Goal: Task Accomplishment & Management: Manage account settings

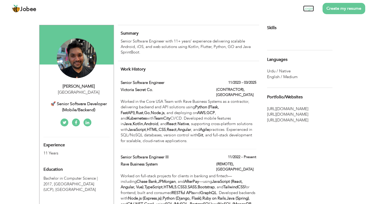
click at [309, 7] on link "Login" at bounding box center [308, 9] width 11 height 6
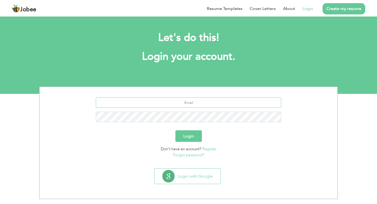
click at [180, 104] on input "text" at bounding box center [189, 102] width 186 height 10
type input "zulqurnainjj@gmail.com"
click at [232, 125] on div "zulqurnainjj@gmail.com" at bounding box center [188, 111] width 290 height 29
click at [184, 133] on button "Login" at bounding box center [189, 136] width 26 height 12
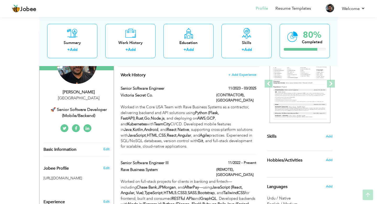
scroll to position [70, 0]
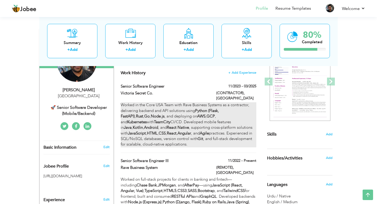
drag, startPoint x: 122, startPoint y: 72, endPoint x: 131, endPoint y: 118, distance: 47.4
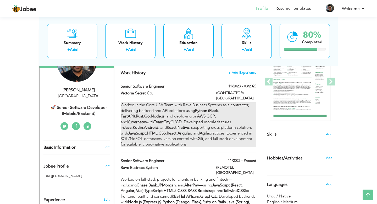
drag, startPoint x: 118, startPoint y: 85, endPoint x: 129, endPoint y: 100, distance: 18.5
click at [129, 100] on div "Senior Software Engineer 11/2023 - 03/2025 Senior Software Engineer 11/2023 - 0…" at bounding box center [189, 118] width 136 height 69
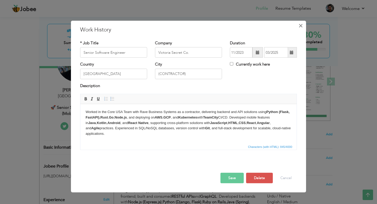
click at [301, 24] on span "×" at bounding box center [301, 25] width 4 height 9
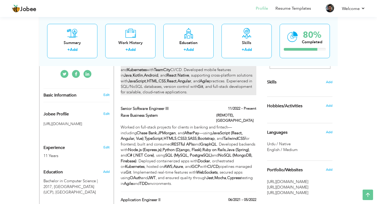
scroll to position [127, 0]
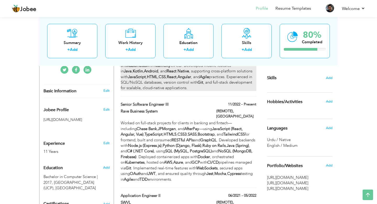
click at [198, 131] on strong "Bootstrap" at bounding box center [206, 133] width 17 height 5
type input "Senior Software Engineer III"
type input "Rave Business System"
type input "11/2022"
type input "(REMOTE)"
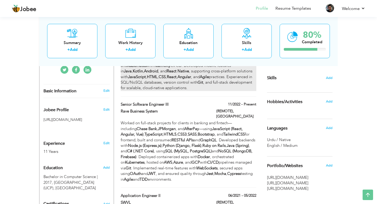
checkbox input "true"
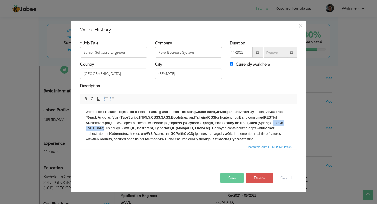
drag, startPoint x: 105, startPoint y: 128, endPoint x: 279, endPoint y: 123, distance: 174.5
click at [279, 123] on body "Worked on full-stack projects for clients in banking and fintech—including Chas…" at bounding box center [189, 128] width 206 height 38
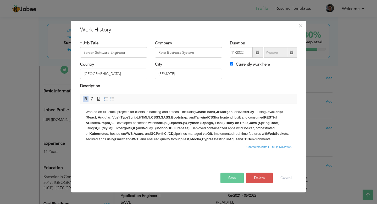
click at [157, 112] on body "Worked on full-stack projects for clients in banking and fintech—including Chas…" at bounding box center [189, 125] width 206 height 33
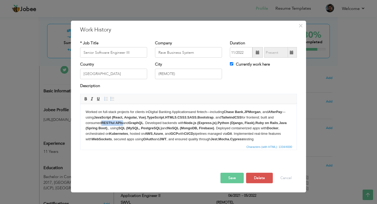
drag, startPoint x: 103, startPoint y: 123, endPoint x: 124, endPoint y: 123, distance: 21.2
click at [124, 123] on body "Worked on full-stack projects for clients in Digital Banking Applications and f…" at bounding box center [189, 128] width 206 height 38
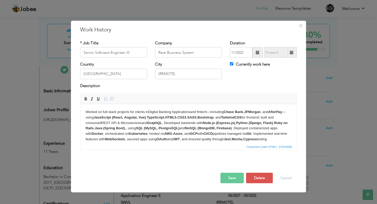
click at [238, 178] on button "Save" at bounding box center [232, 178] width 23 height 10
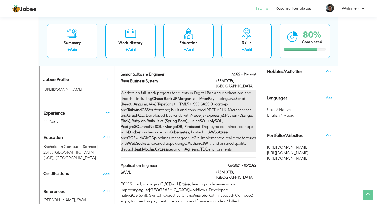
scroll to position [156, 0]
click at [206, 113] on strong "Node.js (Express.js)" at bounding box center [208, 115] width 34 height 5
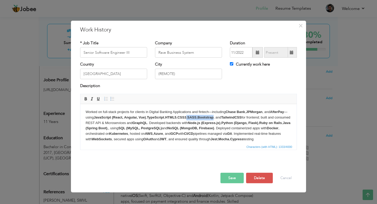
drag, startPoint x: 219, startPoint y: 117, endPoint x: 190, endPoint y: 116, distance: 28.6
click at [190, 116] on body "Worked on full-stack projects for clients in Digital Banking Applications and f…" at bounding box center [189, 128] width 206 height 38
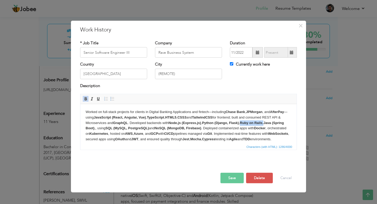
drag, startPoint x: 267, startPoint y: 123, endPoint x: 244, endPoint y: 122, distance: 23.1
click at [244, 122] on body "Worked on full-stack projects for clients in Digital Banking Applications and f…" at bounding box center [189, 125] width 206 height 33
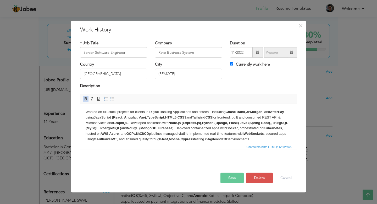
click at [231, 179] on button "Save" at bounding box center [232, 178] width 23 height 10
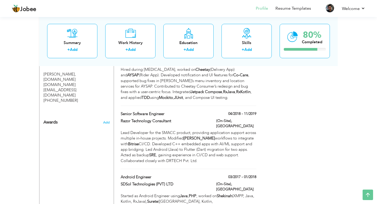
scroll to position [342, 0]
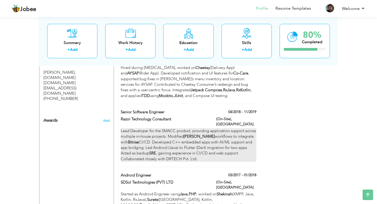
click at [185, 128] on div "Lead Developer for the SMACC product, providing application support across mult…" at bounding box center [189, 145] width 136 height 34
type input "Senior Software Engineer"
type input "Razor Technology Consultant"
type input "04/2018"
type input "11/2019"
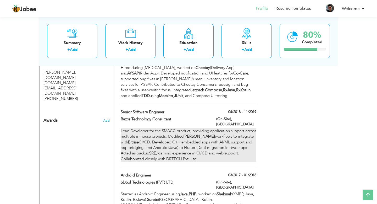
type input "[GEOGRAPHIC_DATA]"
type input "(On-Site)"
checkbox input "false"
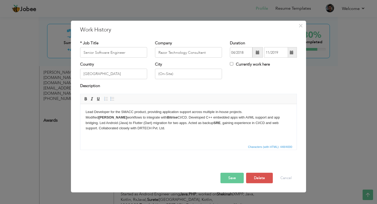
click at [111, 127] on body "Lead Developer for the SMACC product, providing application support across mult…" at bounding box center [189, 120] width 206 height 22
drag, startPoint x: 101, startPoint y: 128, endPoint x: 124, endPoint y: 130, distance: 22.9
click at [124, 130] on body "Lead Developer for the SMACC product, providing application support across mult…" at bounding box center [189, 120] width 206 height 22
click at [209, 130] on body "Lead Developer for the SMACC product, providing application support across mult…" at bounding box center [189, 120] width 206 height 22
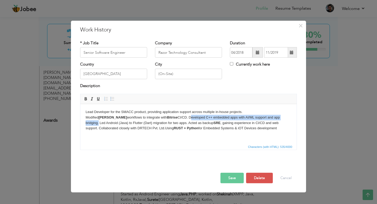
drag, startPoint x: 130, startPoint y: 118, endPoint x: 234, endPoint y: 118, distance: 104.0
click at [234, 118] on body "Lead Developer for the SMACC product, providing application support across mult…" at bounding box center [189, 120] width 206 height 22
click at [231, 179] on button "Save" at bounding box center [232, 178] width 23 height 10
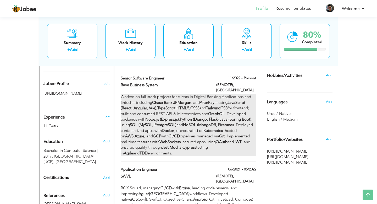
scroll to position [151, 0]
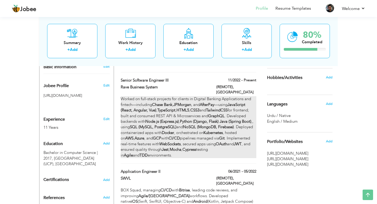
click at [196, 124] on strong "NoSQL (MongoDB, Firebase)" at bounding box center [208, 126] width 51 height 5
type input "Senior Software Engineer III"
type input "Rave Business System"
type input "11/2022"
type input "[GEOGRAPHIC_DATA]"
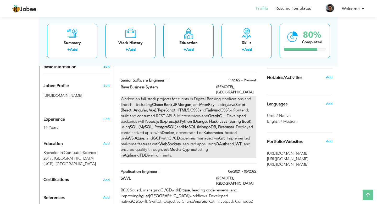
type input "(REMOTE)"
checkbox input "true"
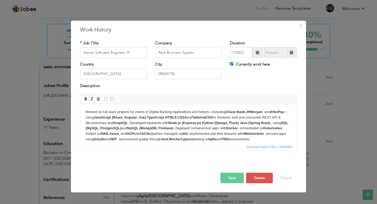
click at [174, 128] on strong "NoSQL (MongoDB, Firebase)" at bounding box center [150, 128] width 47 height 4
click at [183, 128] on strong "NoSQL (MongoDB,PocketBase, SupaBase)" at bounding box center [161, 128] width 69 height 4
click at [235, 178] on button "Save" at bounding box center [232, 178] width 23 height 10
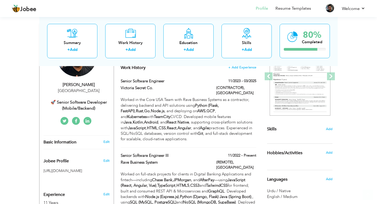
scroll to position [76, 0]
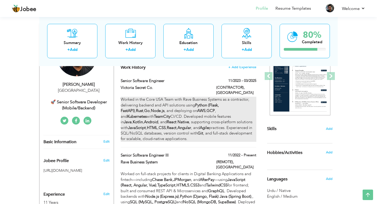
click at [132, 119] on strong "Java" at bounding box center [128, 121] width 8 height 5
type input "Senior Software Engineer"
type input "Victoria Secret Co."
type input "11/2023"
type input "03/2025"
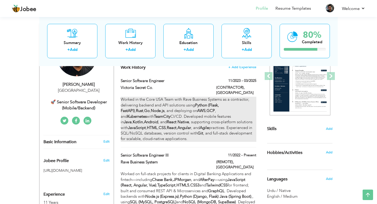
type input "(CONTRACTOR)"
checkbox input "false"
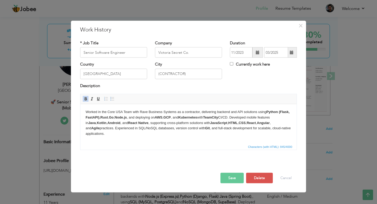
click at [106, 117] on strong "Rust" at bounding box center [104, 117] width 8 height 4
click at [233, 180] on button "Save" at bounding box center [232, 178] width 23 height 10
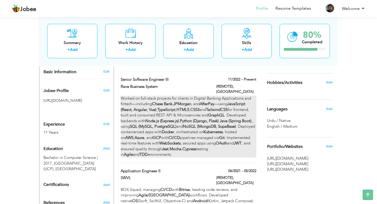
scroll to position [130, 0]
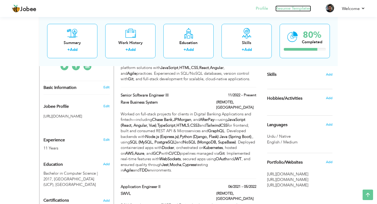
click at [301, 8] on link "Resume Templates" at bounding box center [294, 9] width 36 height 6
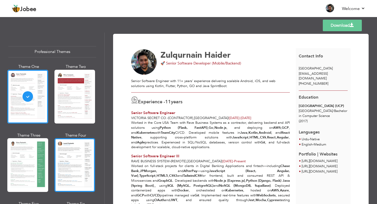
click at [68, 155] on div at bounding box center [74, 165] width 41 height 54
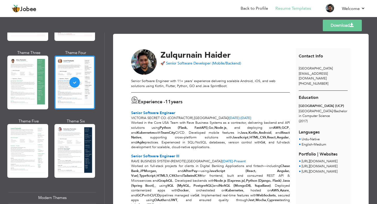
scroll to position [84, 0]
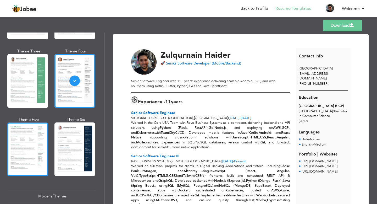
click at [34, 139] on div at bounding box center [27, 149] width 41 height 54
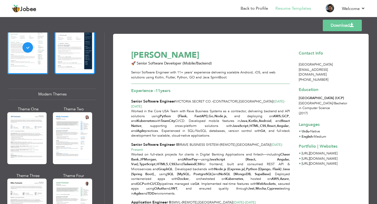
scroll to position [187, 0]
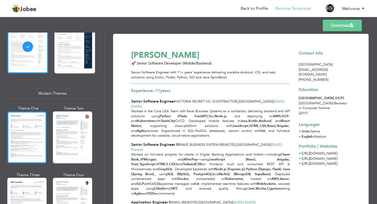
click at [25, 131] on div at bounding box center [26, 137] width 39 height 52
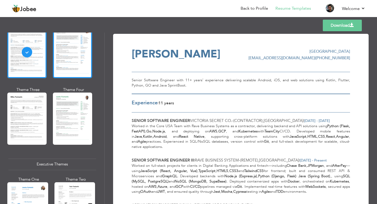
scroll to position [272, 0]
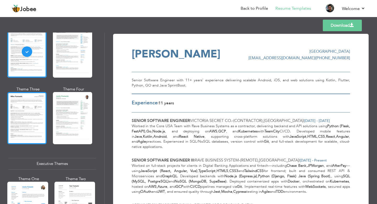
click at [38, 116] on div at bounding box center [26, 118] width 39 height 52
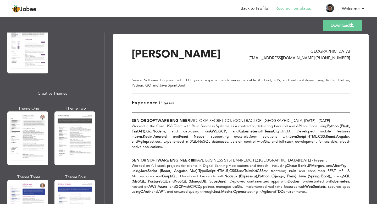
scroll to position [573, 0]
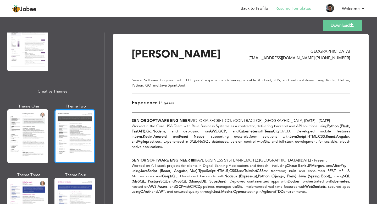
click at [69, 131] on div at bounding box center [74, 136] width 41 height 54
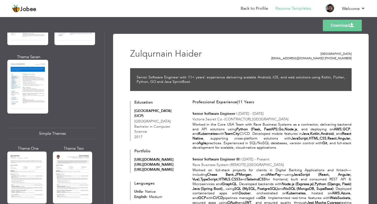
scroll to position [863, 0]
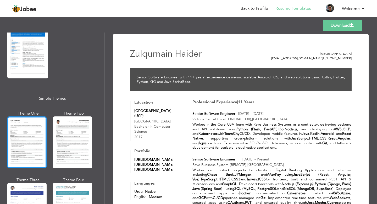
click at [30, 116] on div at bounding box center [26, 142] width 39 height 52
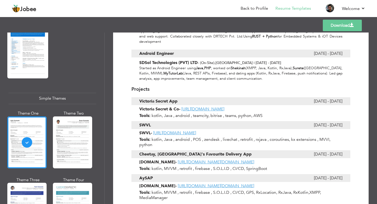
scroll to position [344, 0]
